Goal: Information Seeking & Learning: Learn about a topic

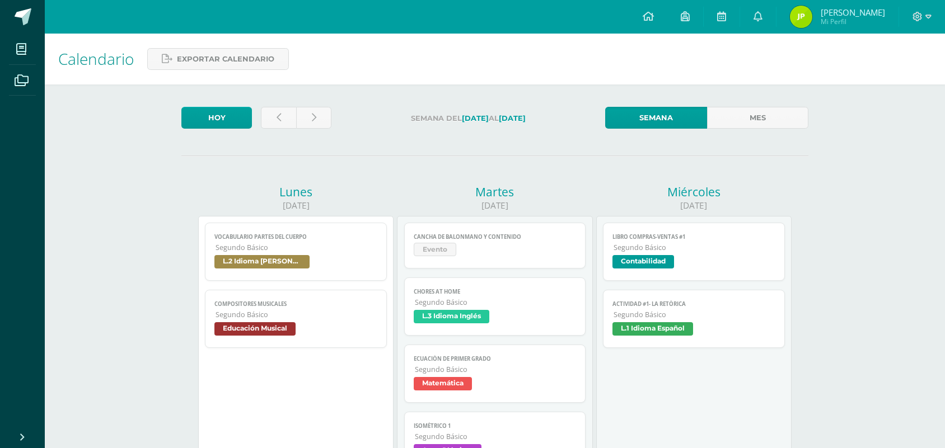
click at [501, 233] on span "Cancha de Balonmano y Contenido" at bounding box center [495, 236] width 163 height 7
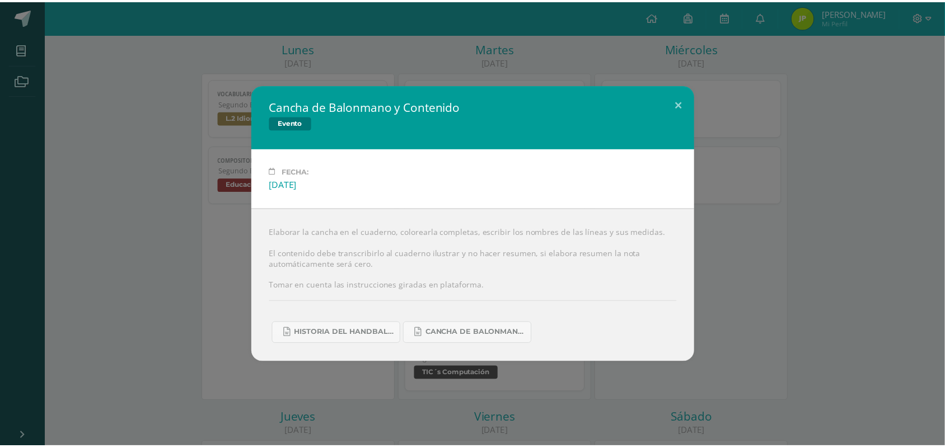
scroll to position [140, 0]
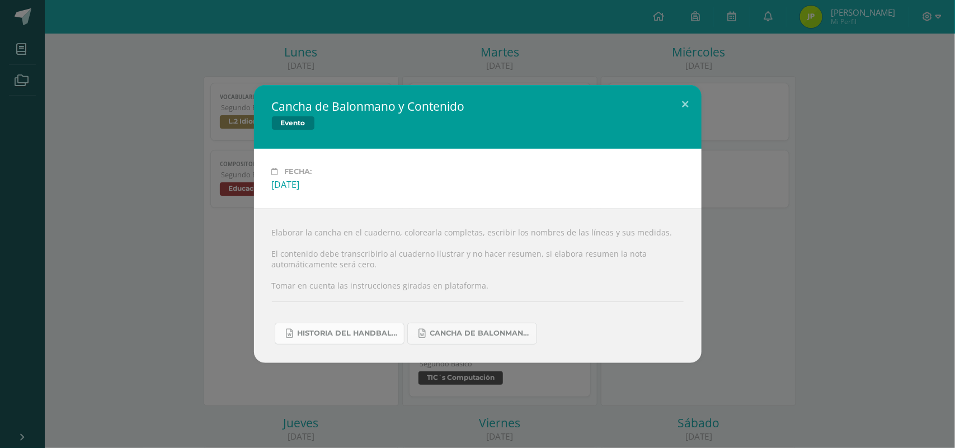
click at [342, 335] on span "Historia del handball.docx" at bounding box center [348, 333] width 101 height 9
click at [317, 331] on span "Historia del handball.docx" at bounding box center [348, 333] width 101 height 9
click at [489, 334] on span "Cancha de Balonmano.docx" at bounding box center [480, 333] width 101 height 9
click at [678, 98] on button at bounding box center [686, 104] width 32 height 38
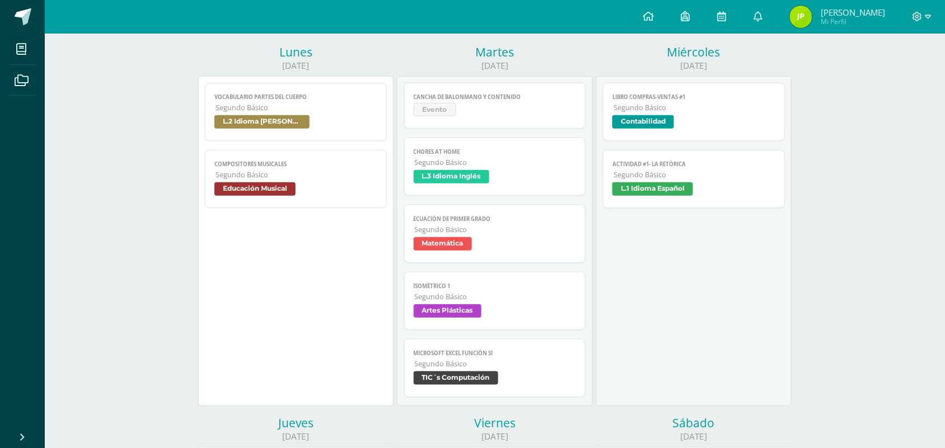
scroll to position [210, 0]
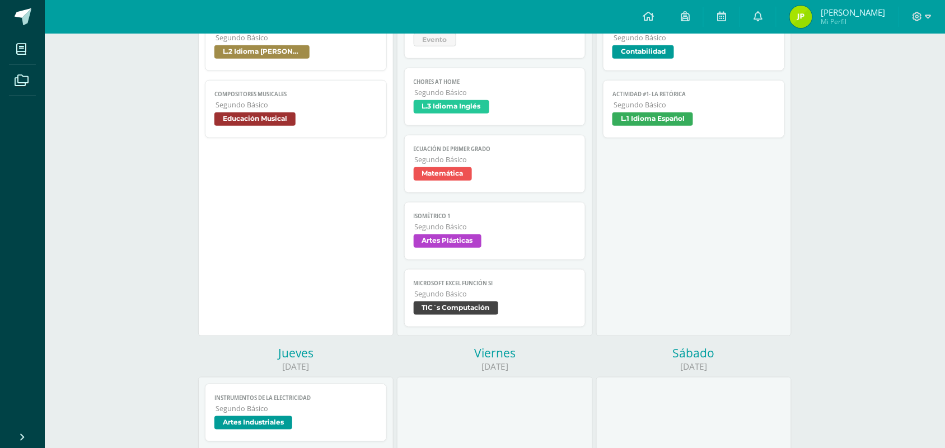
click at [491, 303] on span "TIC´s Computación" at bounding box center [456, 308] width 85 height 13
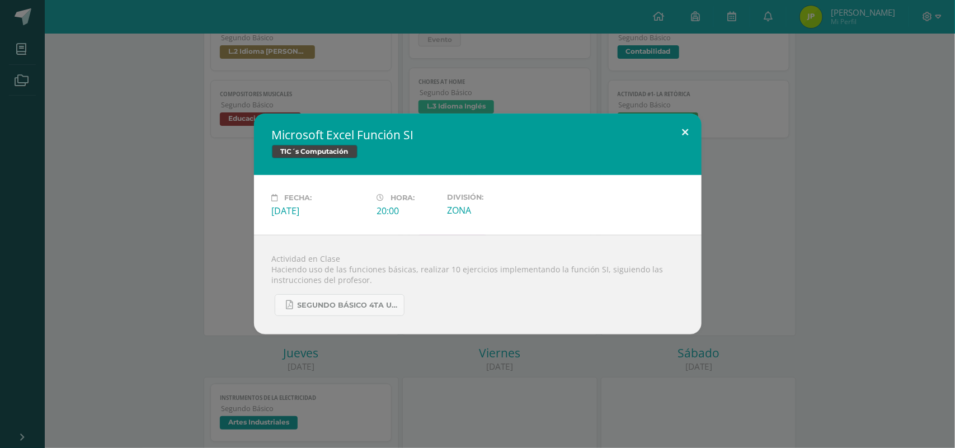
click at [691, 130] on button at bounding box center [686, 133] width 32 height 38
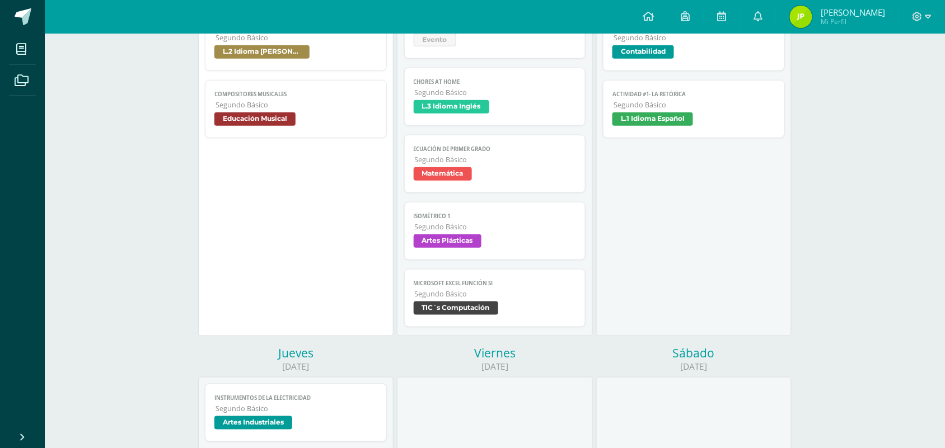
click at [545, 251] on span "Artes Plásticas" at bounding box center [495, 242] width 163 height 16
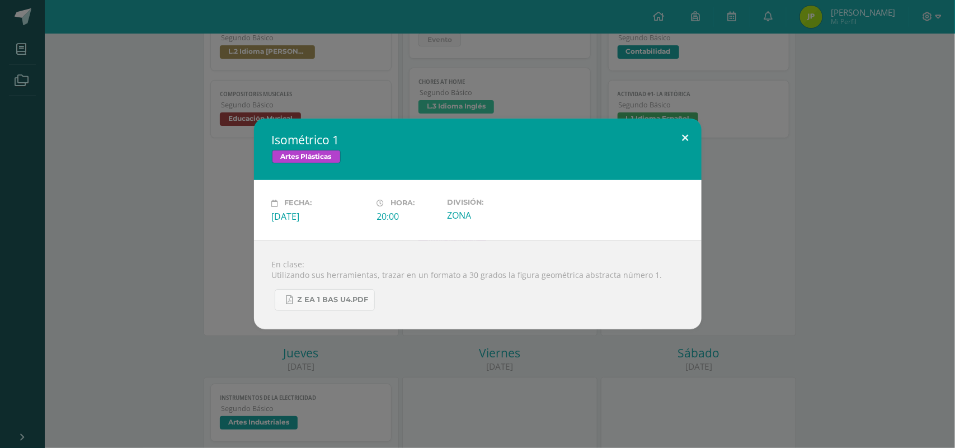
click at [689, 141] on button at bounding box center [686, 138] width 32 height 38
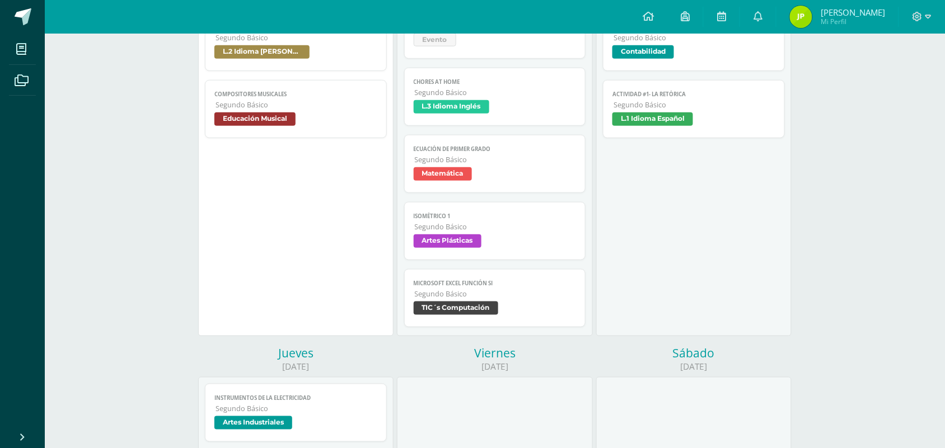
click at [510, 188] on link "Ecuación de primer grado Segundo Básico Matemática" at bounding box center [495, 164] width 182 height 58
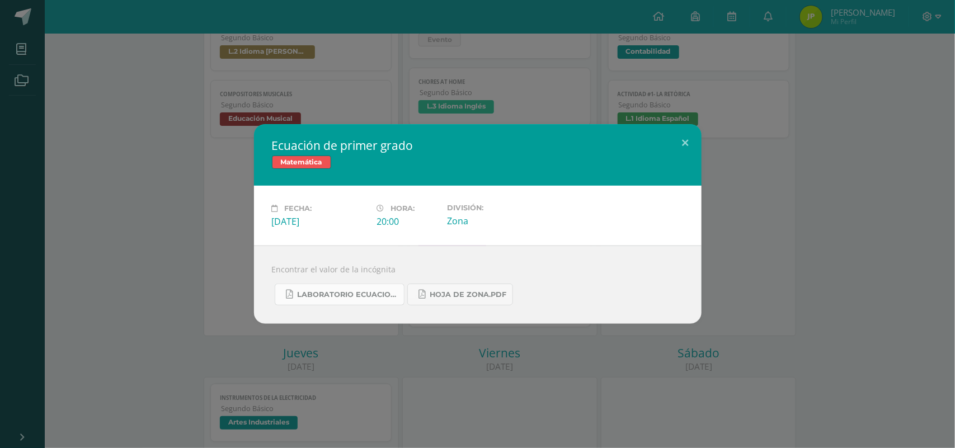
click at [373, 298] on span "Laboratorio ecuaciones.pdf" at bounding box center [348, 294] width 101 height 9
click at [475, 303] on link "Hoja de zona.pdf" at bounding box center [460, 295] width 106 height 22
click at [691, 141] on button at bounding box center [686, 143] width 32 height 38
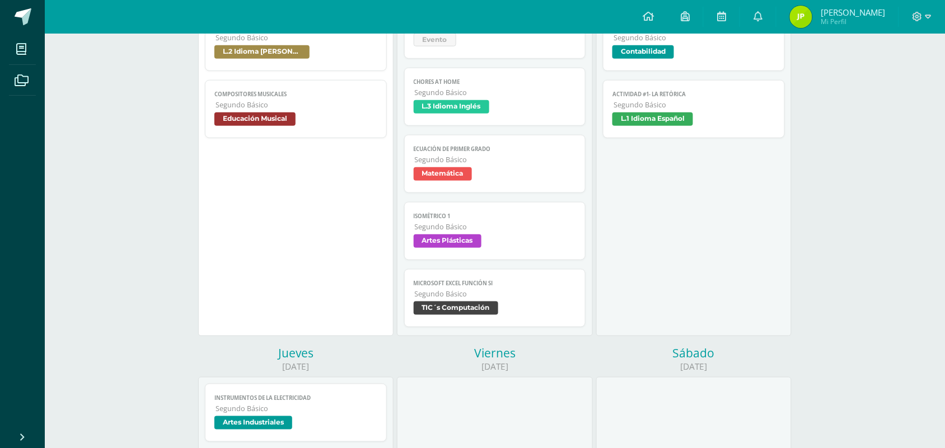
click at [468, 248] on span "Artes Plásticas" at bounding box center [448, 240] width 68 height 13
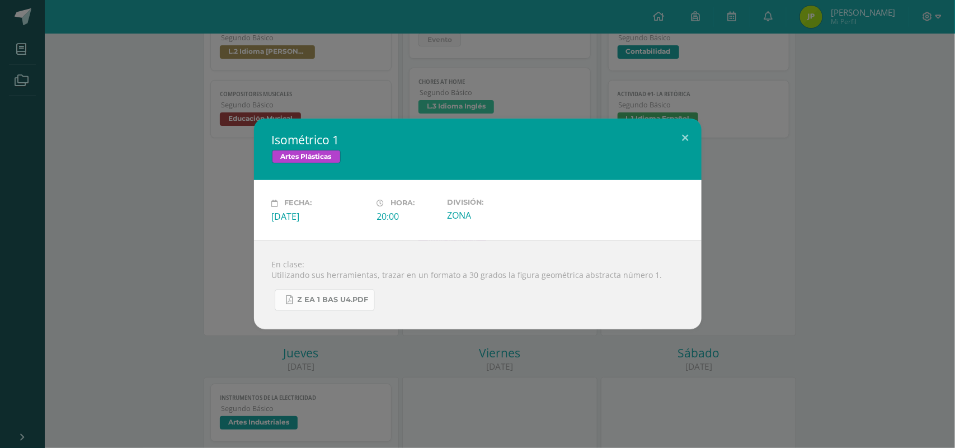
click at [362, 302] on span "Z eA 1 Bas U4.pdf" at bounding box center [333, 299] width 71 height 9
click at [687, 132] on button at bounding box center [686, 138] width 32 height 38
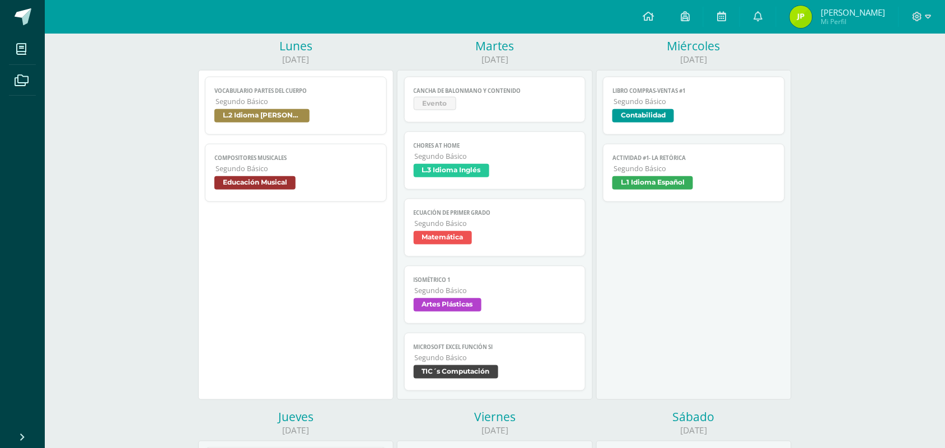
scroll to position [70, 0]
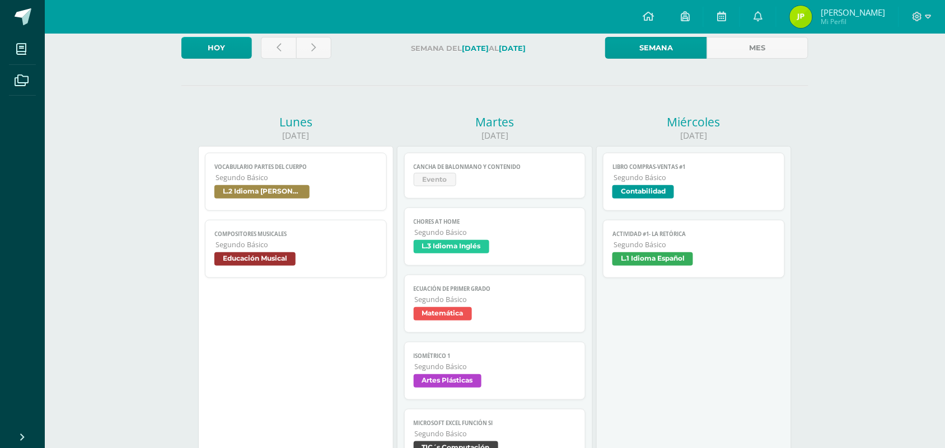
click at [499, 256] on span "L.3 Idioma Inglés" at bounding box center [495, 248] width 163 height 16
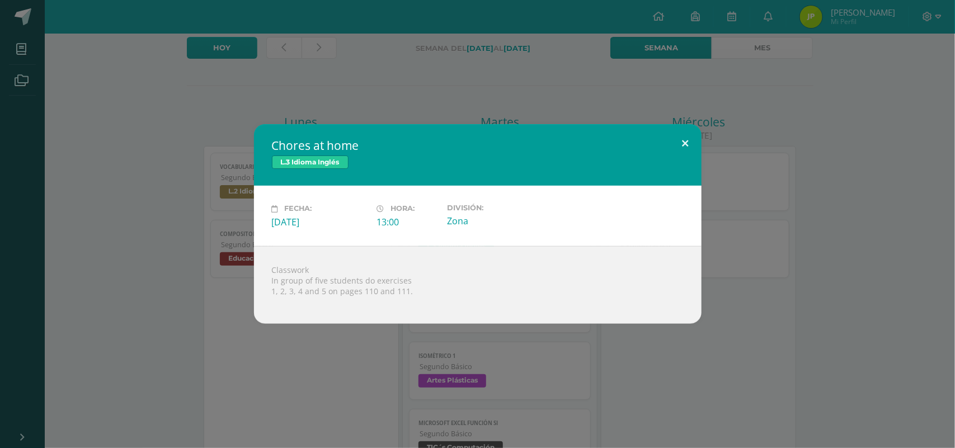
click at [687, 147] on button at bounding box center [686, 143] width 32 height 38
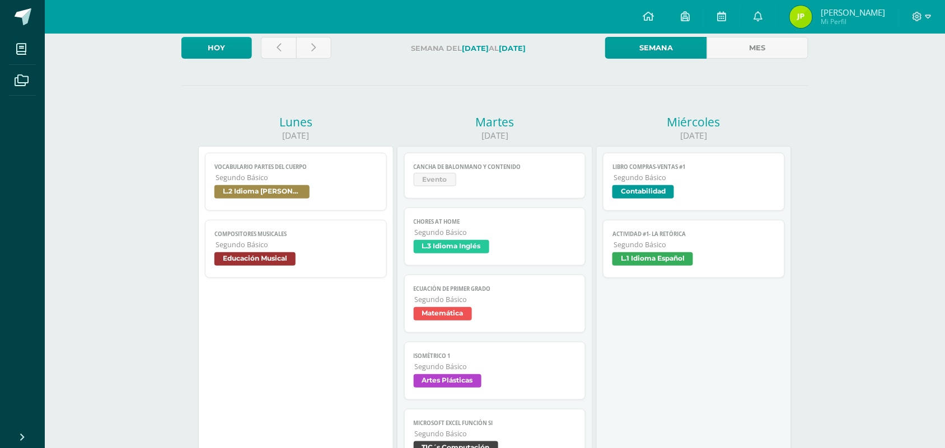
click at [470, 191] on link "Cancha de Balonmano y Contenido Evento" at bounding box center [495, 176] width 182 height 46
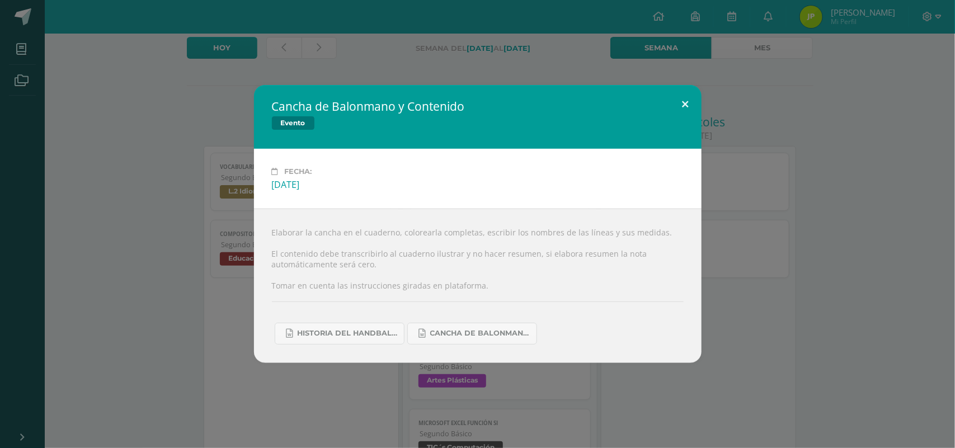
click at [700, 99] on button at bounding box center [686, 104] width 32 height 38
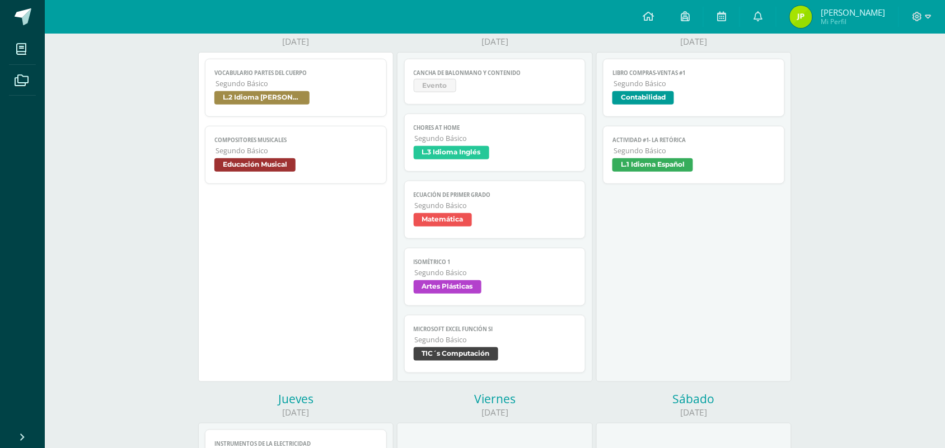
scroll to position [140, 0]
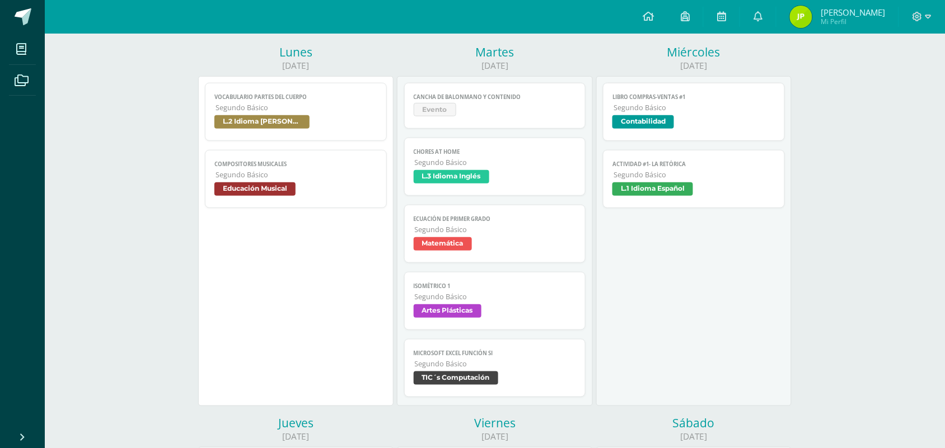
click at [313, 116] on span "L.2 Idioma [PERSON_NAME]" at bounding box center [295, 123] width 163 height 16
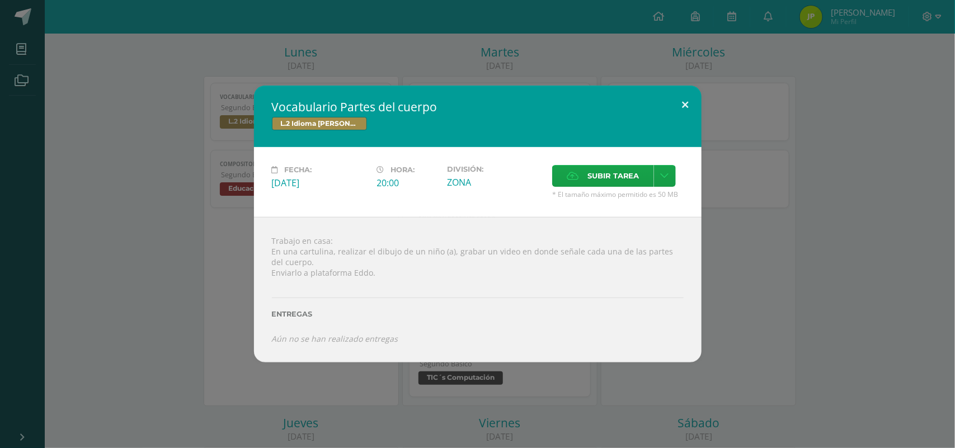
click at [680, 101] on button at bounding box center [686, 105] width 32 height 38
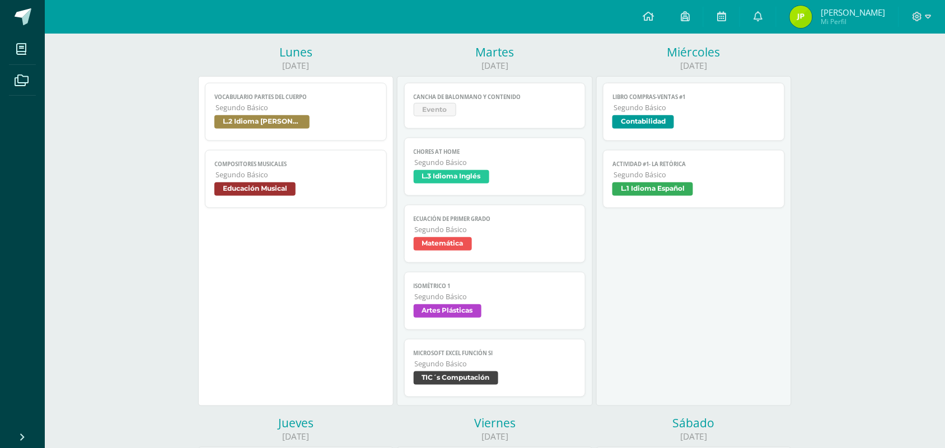
click at [680, 101] on span "Libro Compras-Ventas #1" at bounding box center [693, 96] width 163 height 7
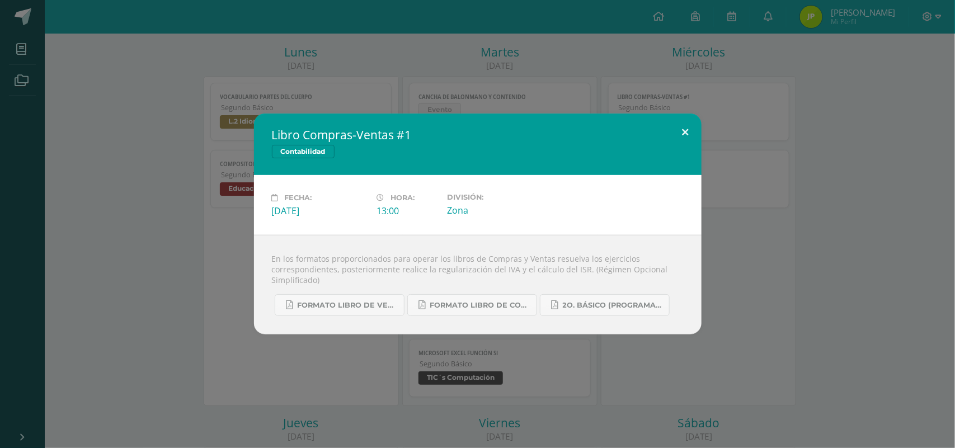
click at [687, 135] on button at bounding box center [686, 133] width 32 height 38
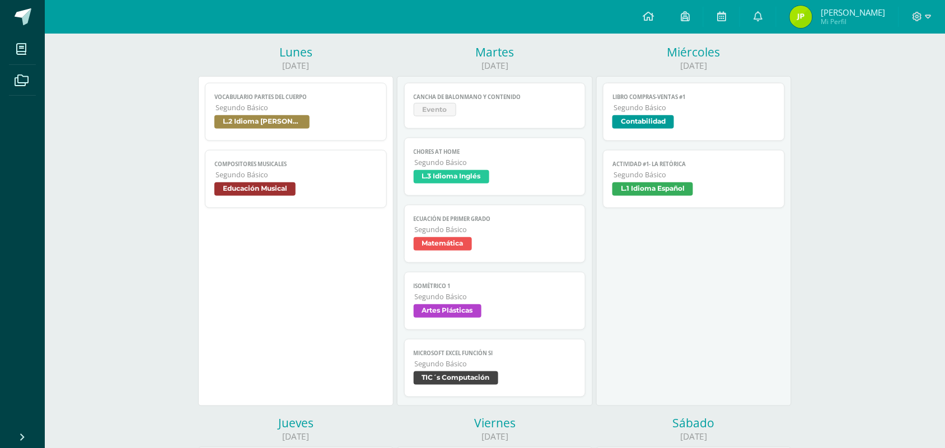
click at [697, 158] on link "Actividad #1- La Retórica Segundo Básico L.1 Idioma Español" at bounding box center [694, 179] width 182 height 58
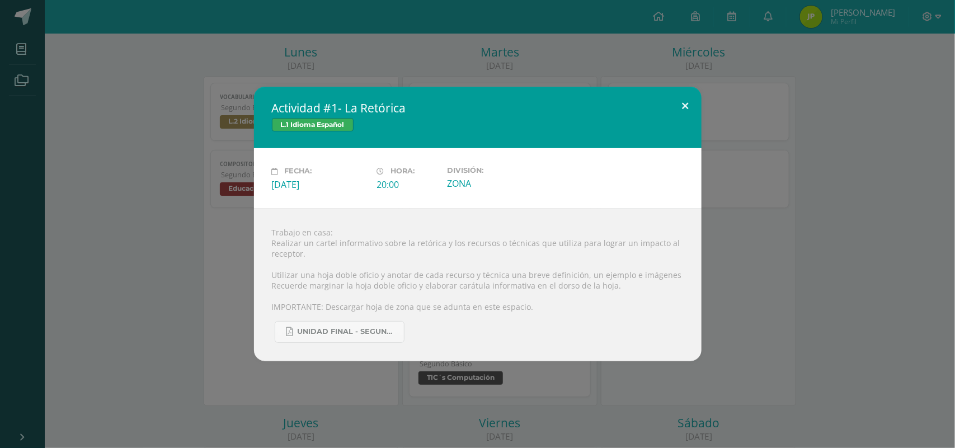
click at [684, 113] on button at bounding box center [686, 106] width 32 height 38
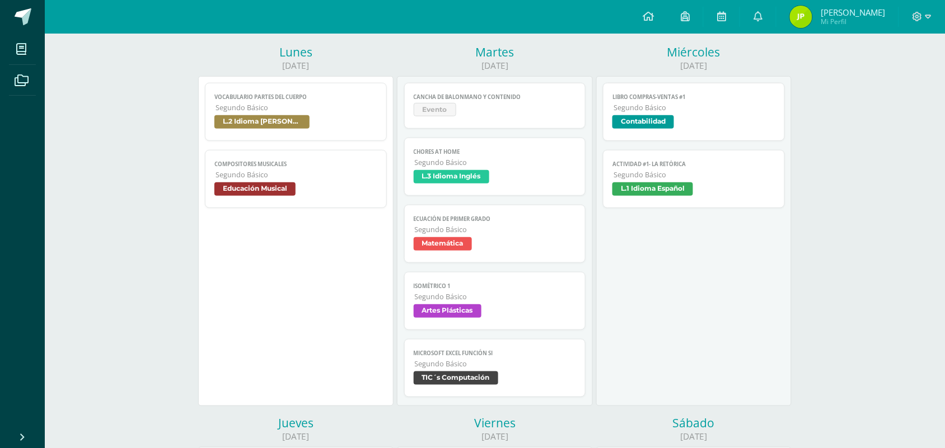
click at [480, 186] on span "L.3 Idioma Inglés" at bounding box center [495, 178] width 163 height 16
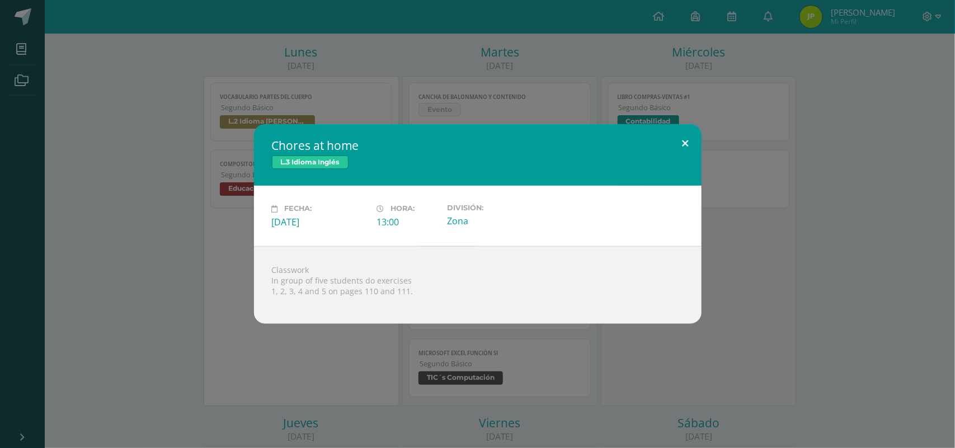
click at [694, 144] on button at bounding box center [686, 143] width 32 height 38
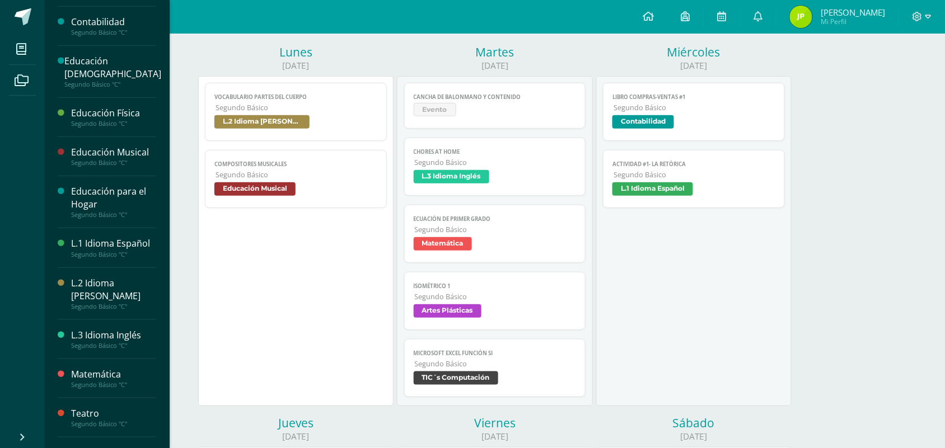
scroll to position [207, 0]
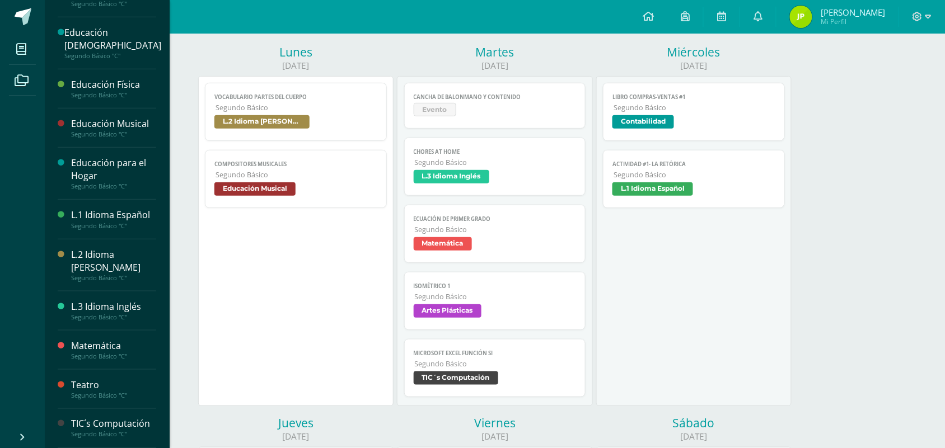
click at [105, 292] on div "L.3 Idioma Inglés Segundo Básico "C"" at bounding box center [107, 311] width 98 height 39
click at [105, 298] on div "L.3 Idioma Inglés Segundo Básico "C"" at bounding box center [107, 311] width 98 height 39
click at [105, 303] on div "L.3 Idioma Inglés" at bounding box center [113, 307] width 85 height 13
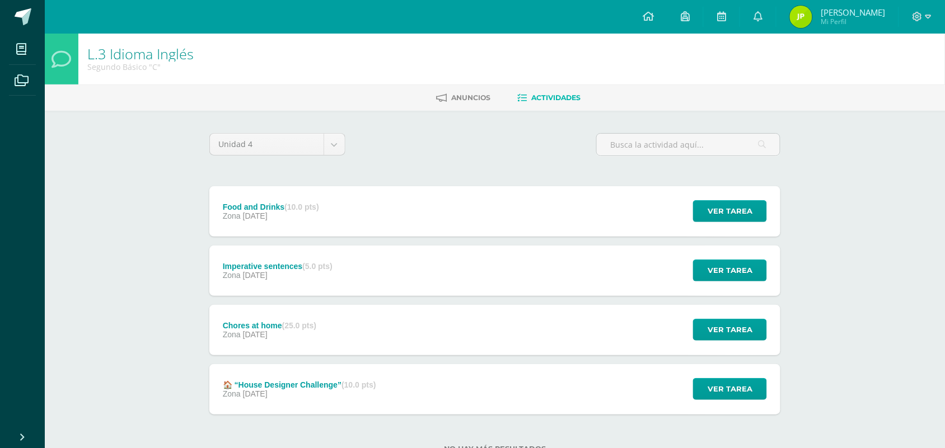
scroll to position [40, 0]
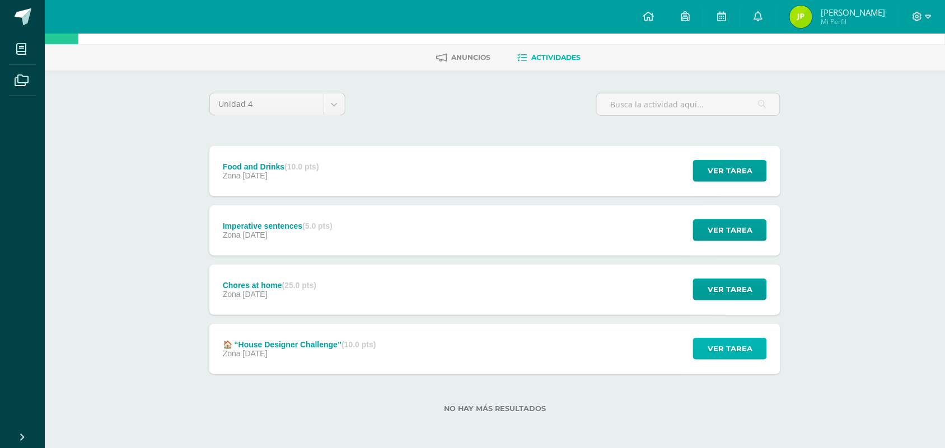
click at [734, 356] on span "Ver tarea" at bounding box center [729, 349] width 45 height 21
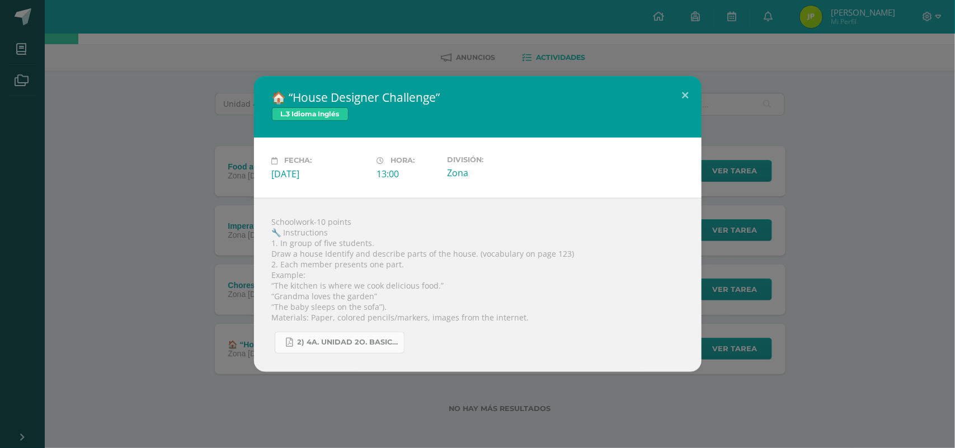
click at [353, 339] on span "2) 4a. unidad 2o. basico trabajos.pdf" at bounding box center [348, 342] width 101 height 9
click at [680, 92] on button at bounding box center [686, 95] width 32 height 38
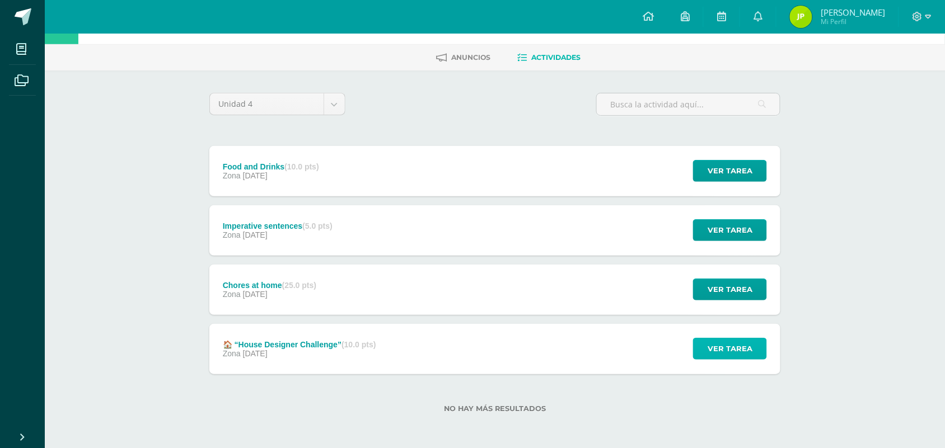
scroll to position [0, 0]
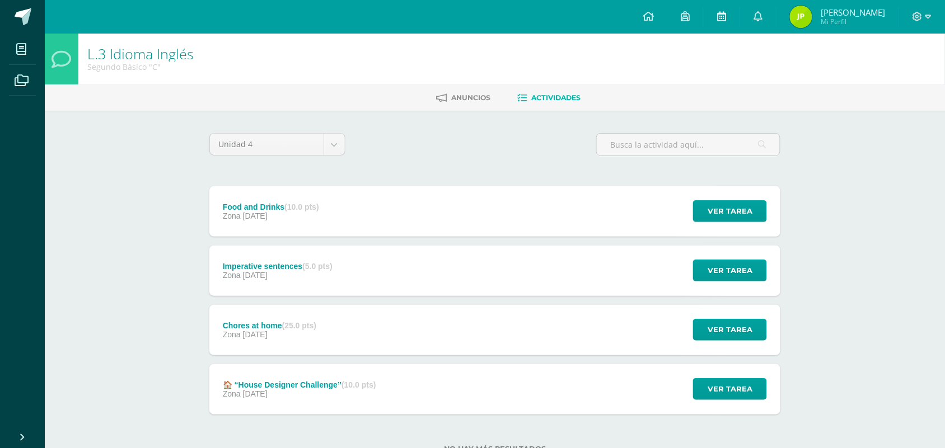
click at [739, 24] on link at bounding box center [721, 17] width 36 height 34
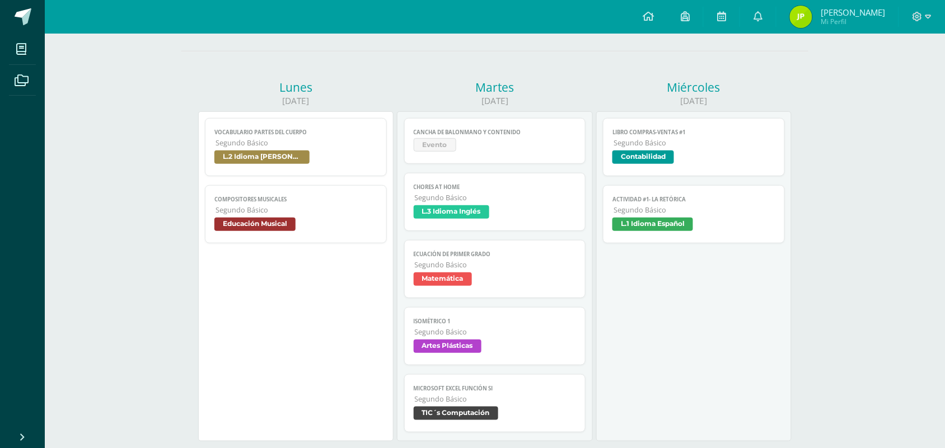
scroll to position [140, 0]
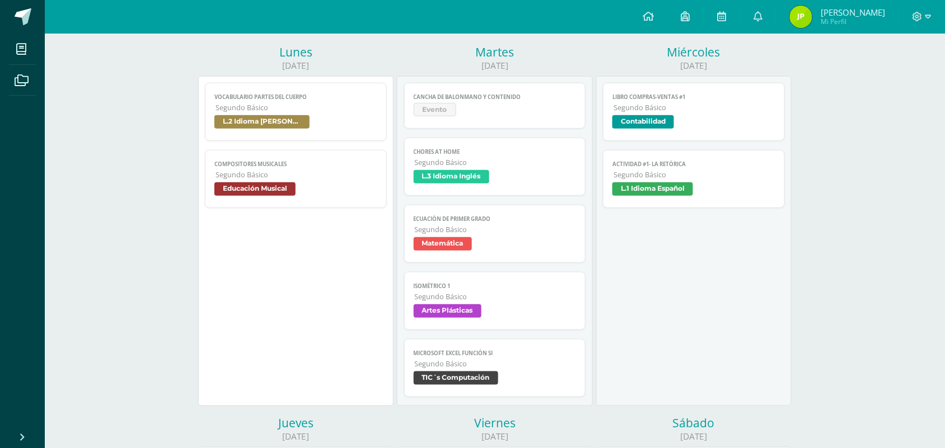
click at [531, 169] on link "Chores at home Segundo Básico L.3 Idioma Inglés" at bounding box center [495, 167] width 182 height 58
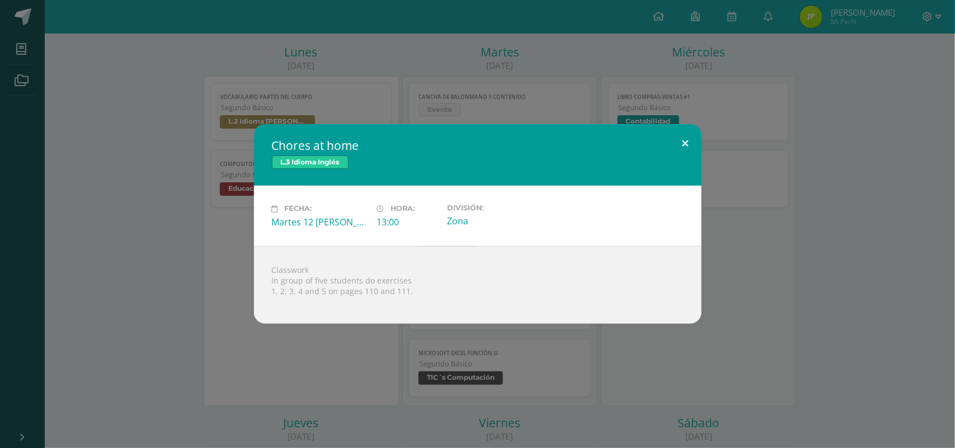
click at [687, 144] on button at bounding box center [686, 143] width 32 height 38
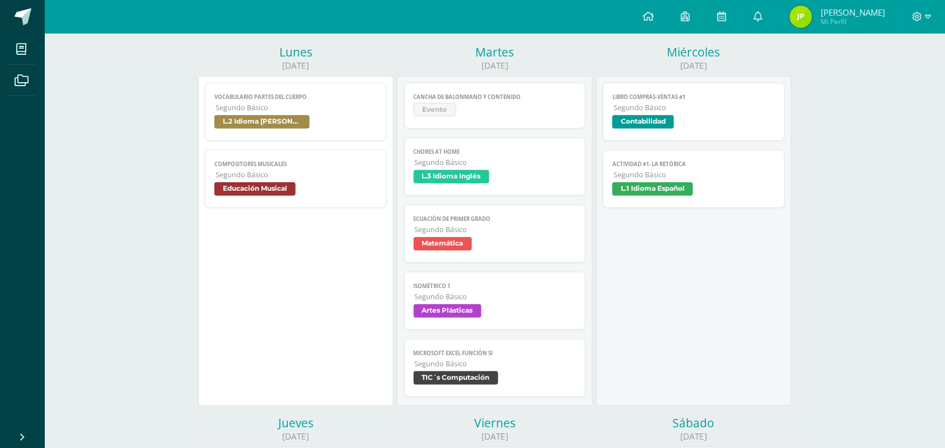
click at [545, 241] on span "Matemática" at bounding box center [495, 245] width 163 height 16
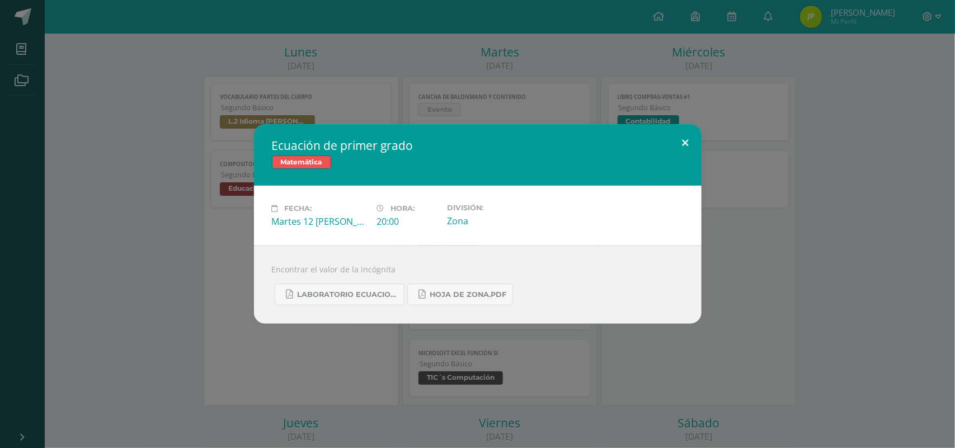
click at [687, 135] on button at bounding box center [686, 143] width 32 height 38
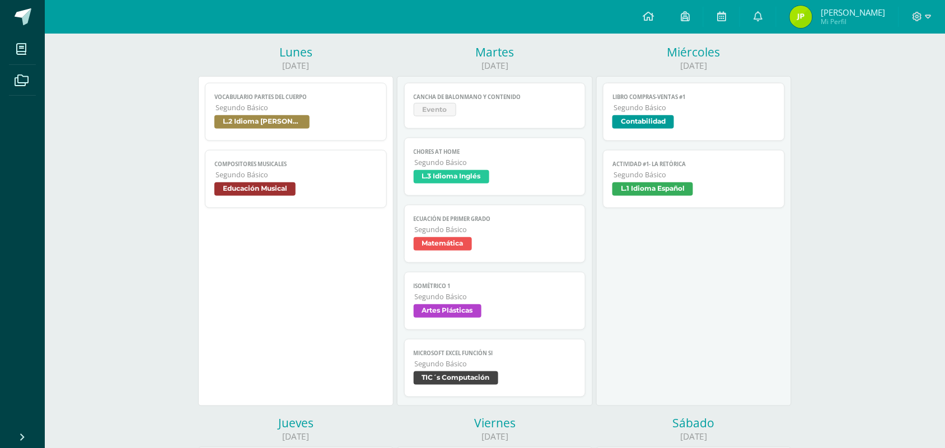
click at [476, 317] on span "Artes Plásticas" at bounding box center [448, 310] width 68 height 13
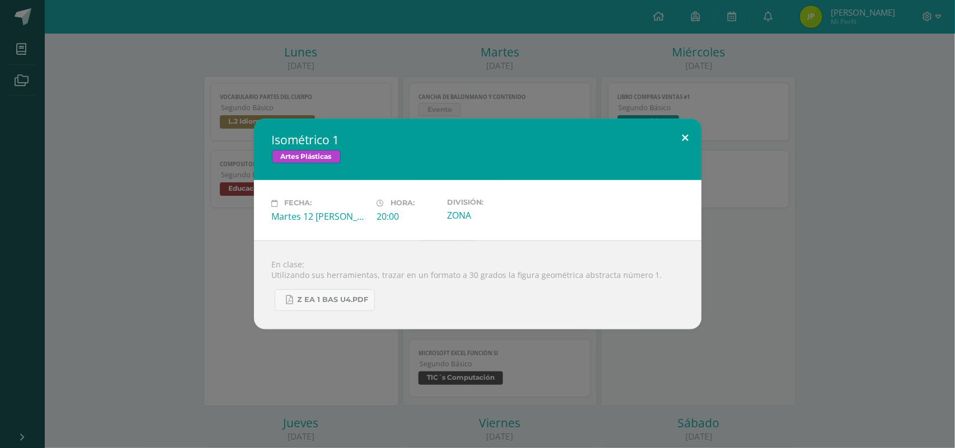
click at [689, 138] on button at bounding box center [686, 138] width 32 height 38
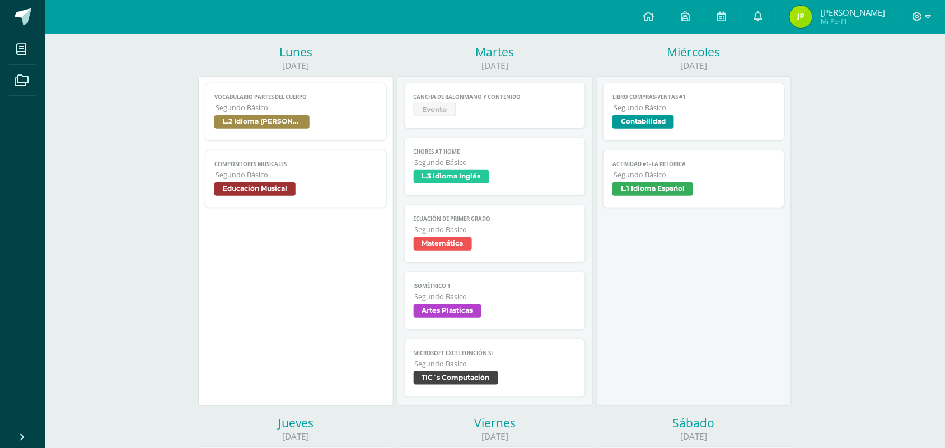
click at [482, 350] on link "Microsoft Excel Función SI Segundo Básico TIC´s Computación" at bounding box center [495, 368] width 182 height 58
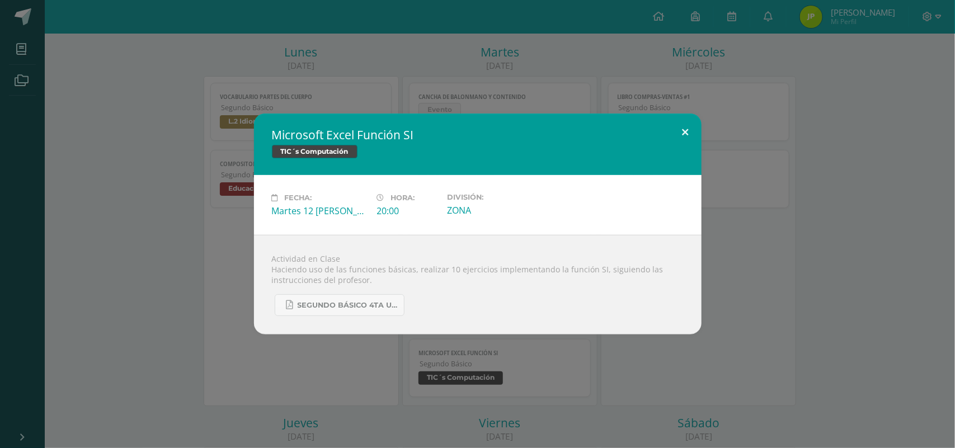
click at [683, 129] on button at bounding box center [686, 133] width 32 height 38
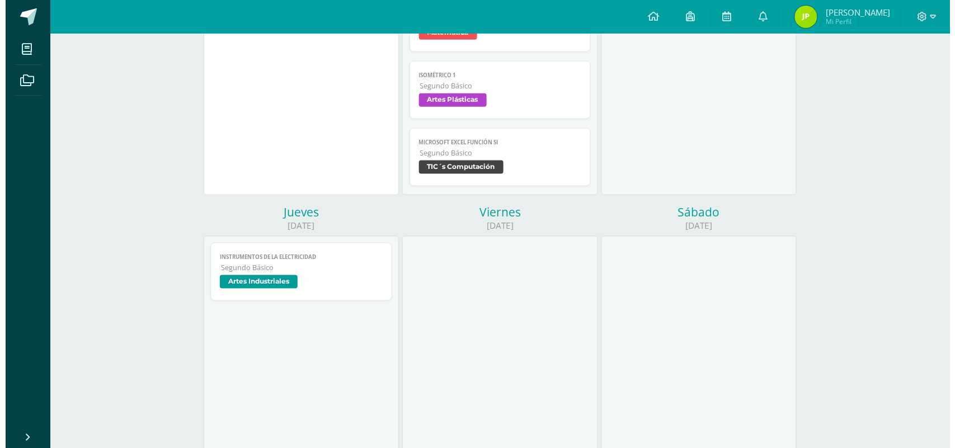
scroll to position [330, 0]
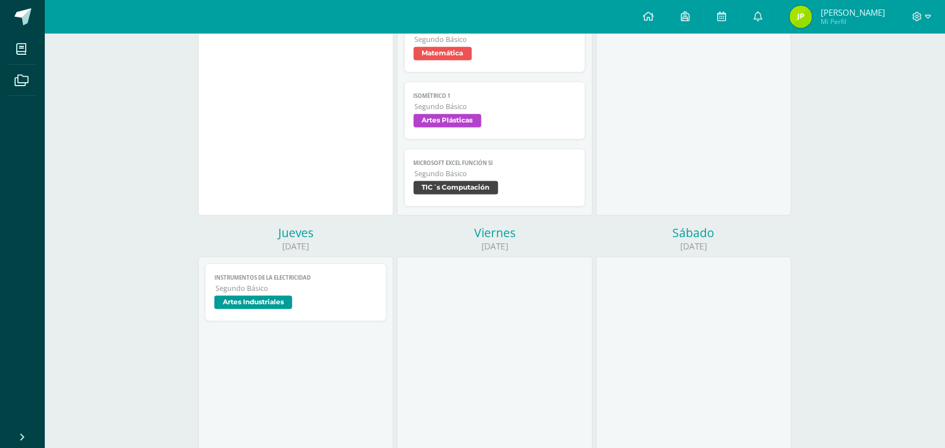
click at [241, 292] on span "Segundo Básico" at bounding box center [296, 289] width 162 height 10
